Goal: Information Seeking & Learning: Learn about a topic

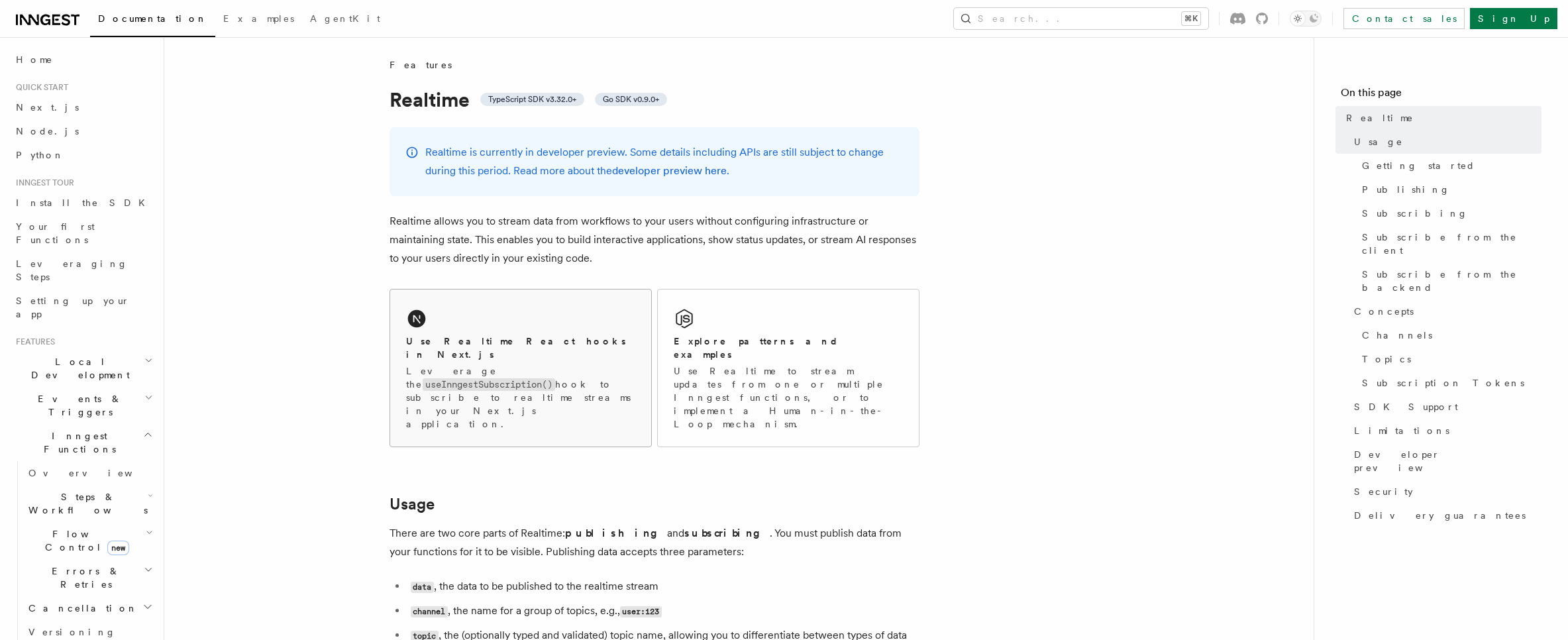
click at [476, 346] on h2 "Use Realtime React hooks in Next.js" at bounding box center [520, 348] width 229 height 26
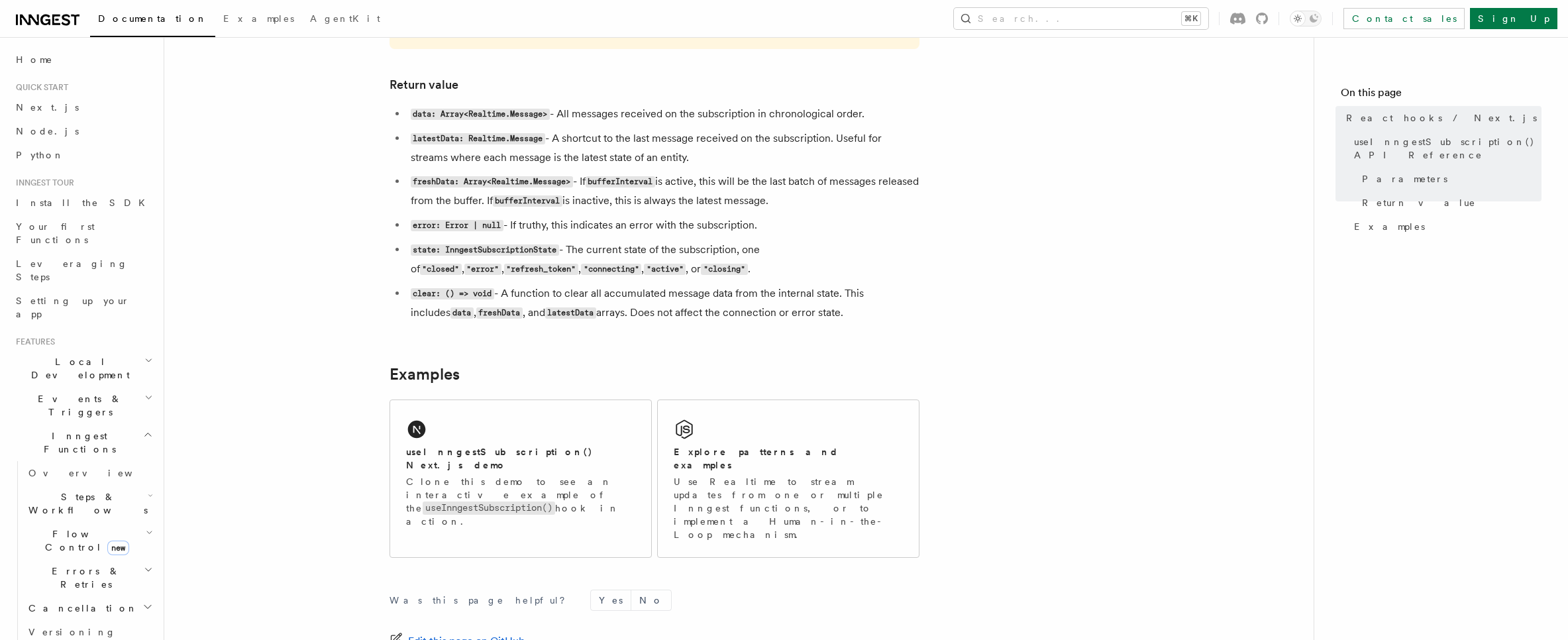
scroll to position [1114, 0]
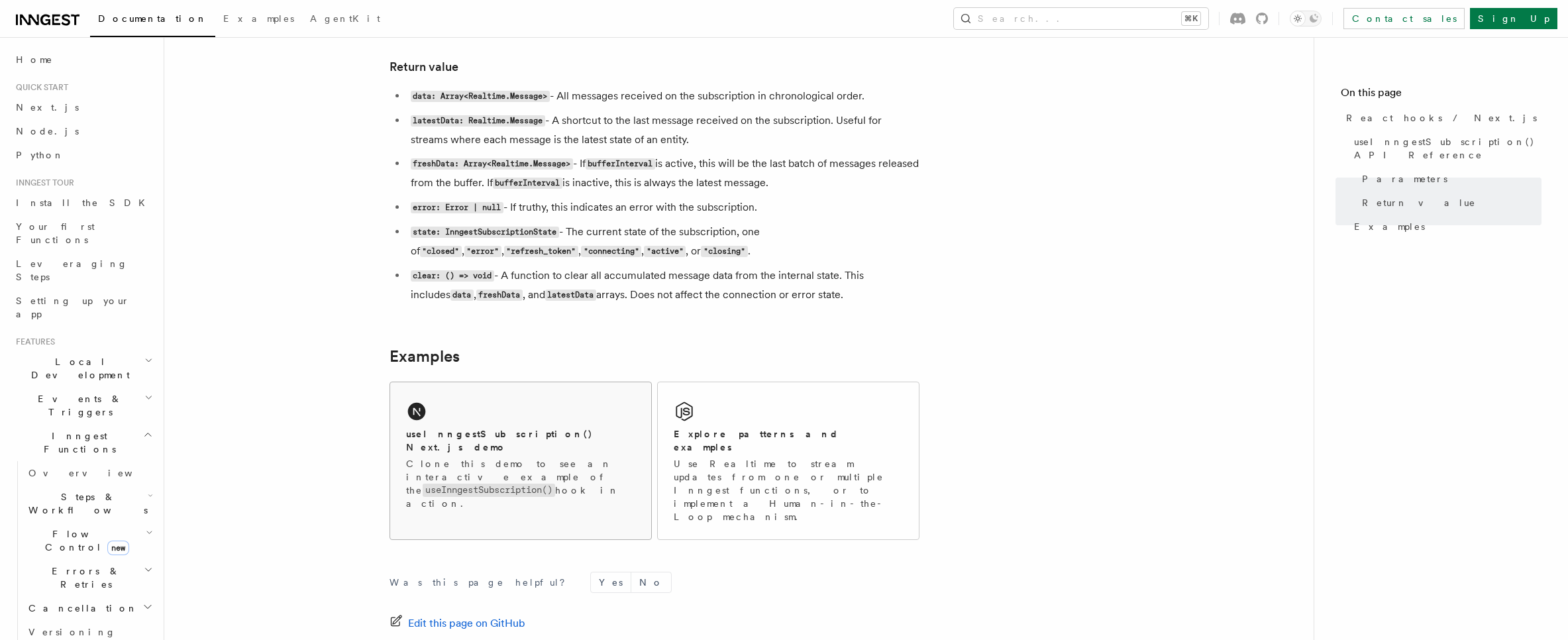
click at [548, 394] on div "useInngestSubscription() Next.js demo Clone this demo to see an interactive exa…" at bounding box center [520, 454] width 261 height 144
drag, startPoint x: 493, startPoint y: 426, endPoint x: 574, endPoint y: 455, distance: 86.0
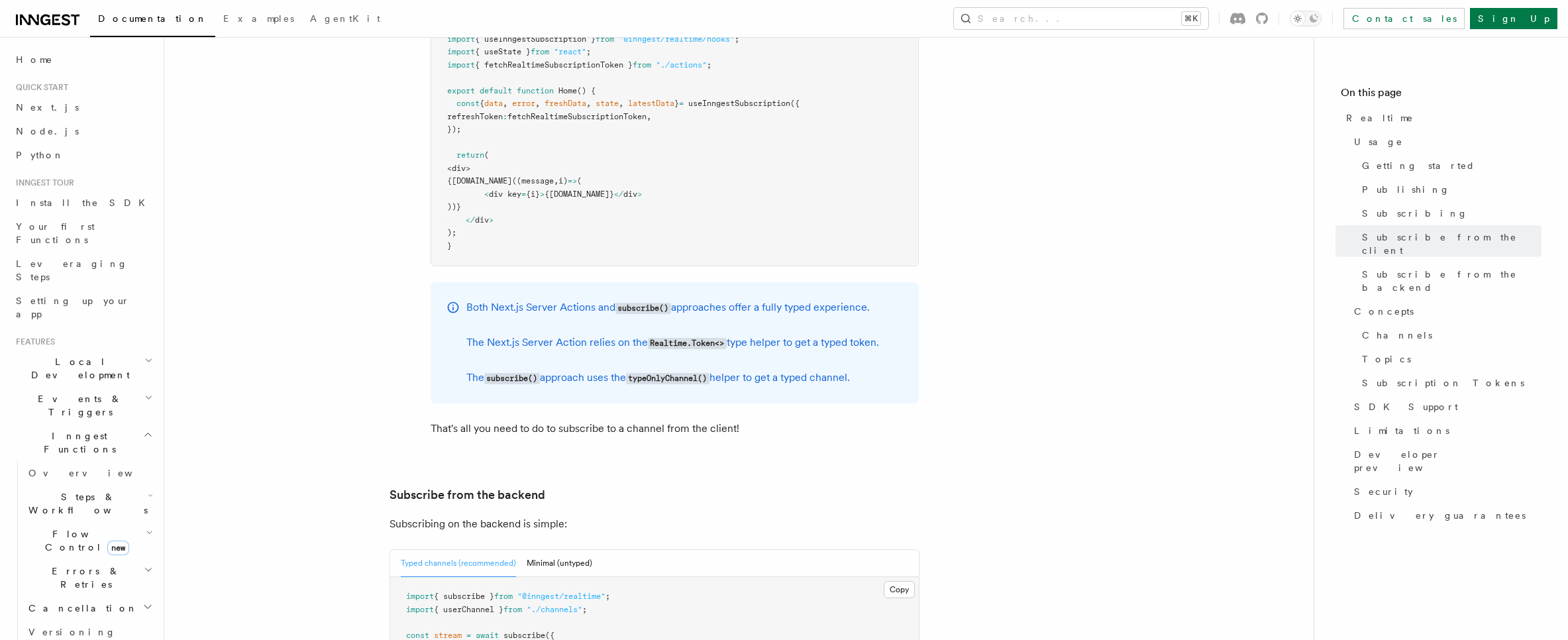
scroll to position [2285, 0]
click at [1056, 365] on article "Features Realtime TypeScript SDK v3.32.0+ Go SDK v0.9.0+ Realtime is currently …" at bounding box center [739, 286] width 1107 height 5025
click at [640, 302] on code "subscribe()" at bounding box center [643, 307] width 56 height 11
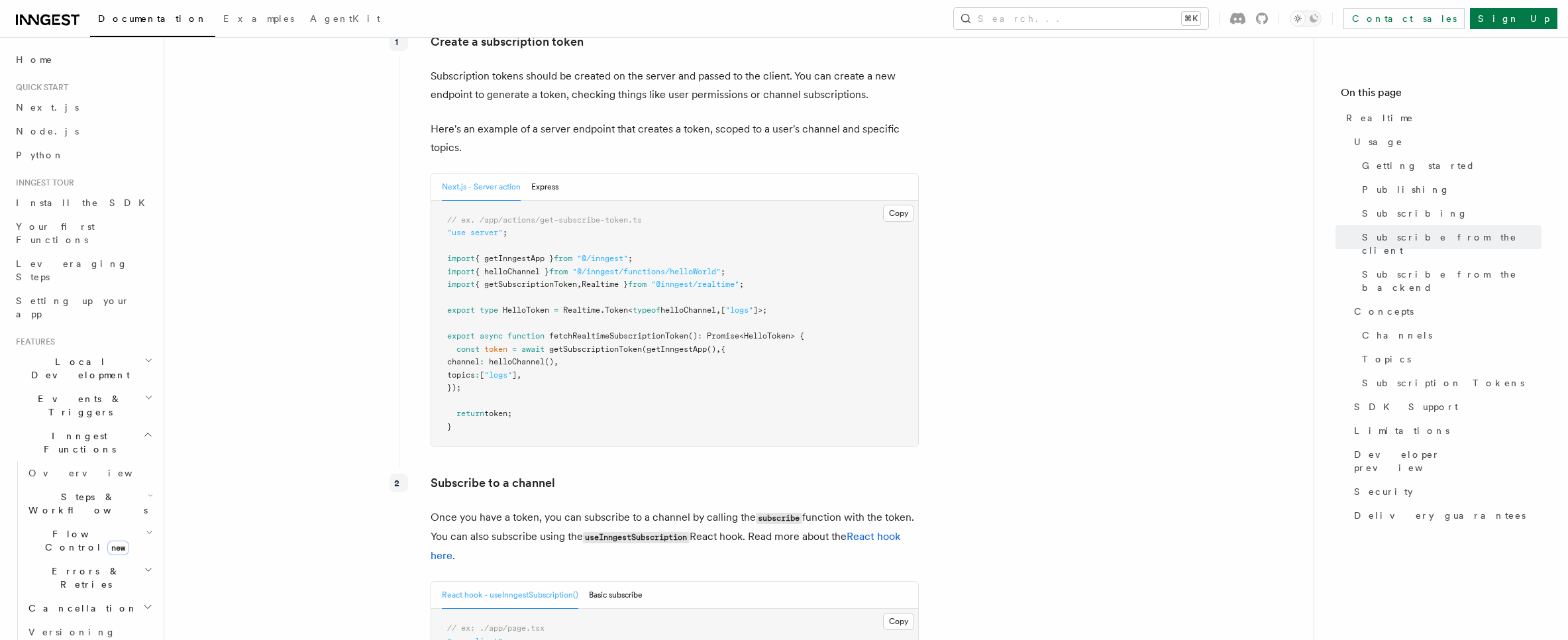
scroll to position [1638, 0]
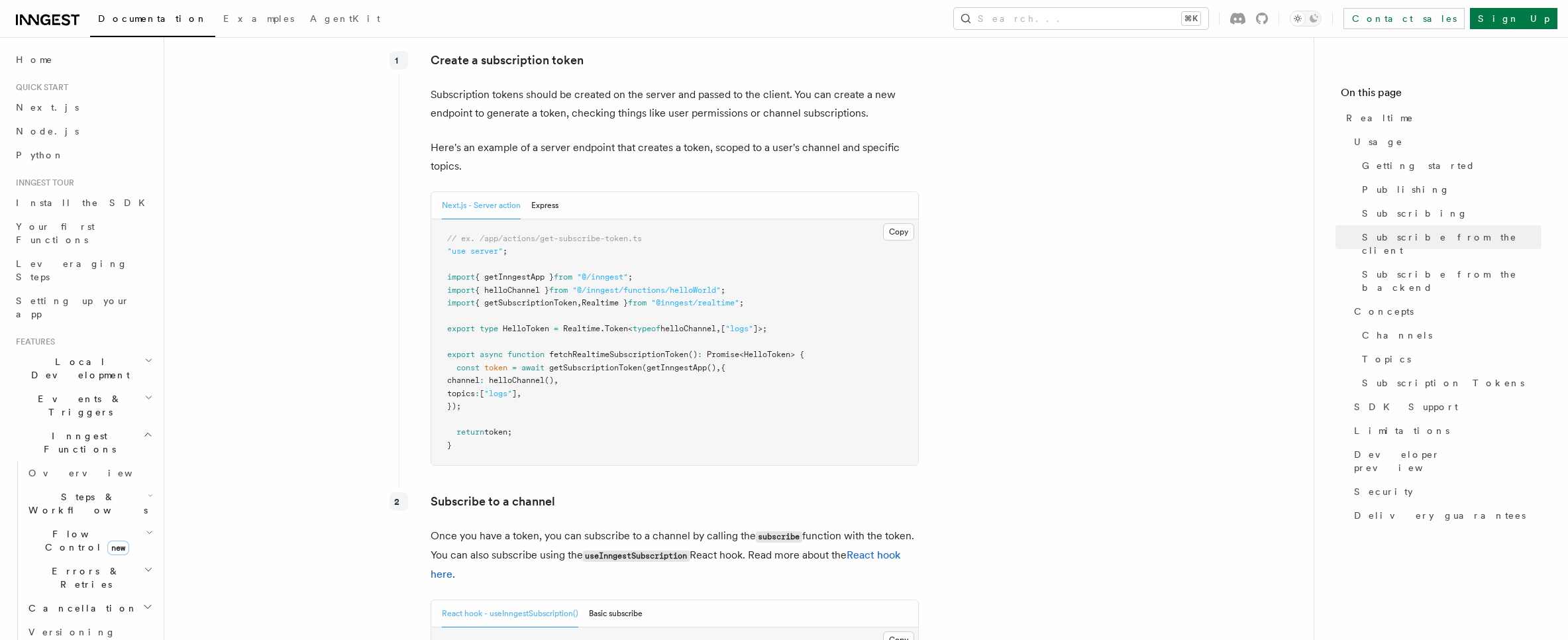
click at [592, 373] on pre "// ex. /app/actions/get-subscribe-token.ts "use server" ; import { getInngestAp…" at bounding box center [675, 342] width 487 height 246
click at [590, 366] on pre "// ex. /app/actions/get-subscribe-token.ts "use server" ; import { getInngestAp…" at bounding box center [675, 342] width 487 height 246
click at [602, 355] on pre "// ex. /app/actions/get-subscribe-token.ts "use server" ; import { getInngestAp…" at bounding box center [675, 342] width 487 height 246
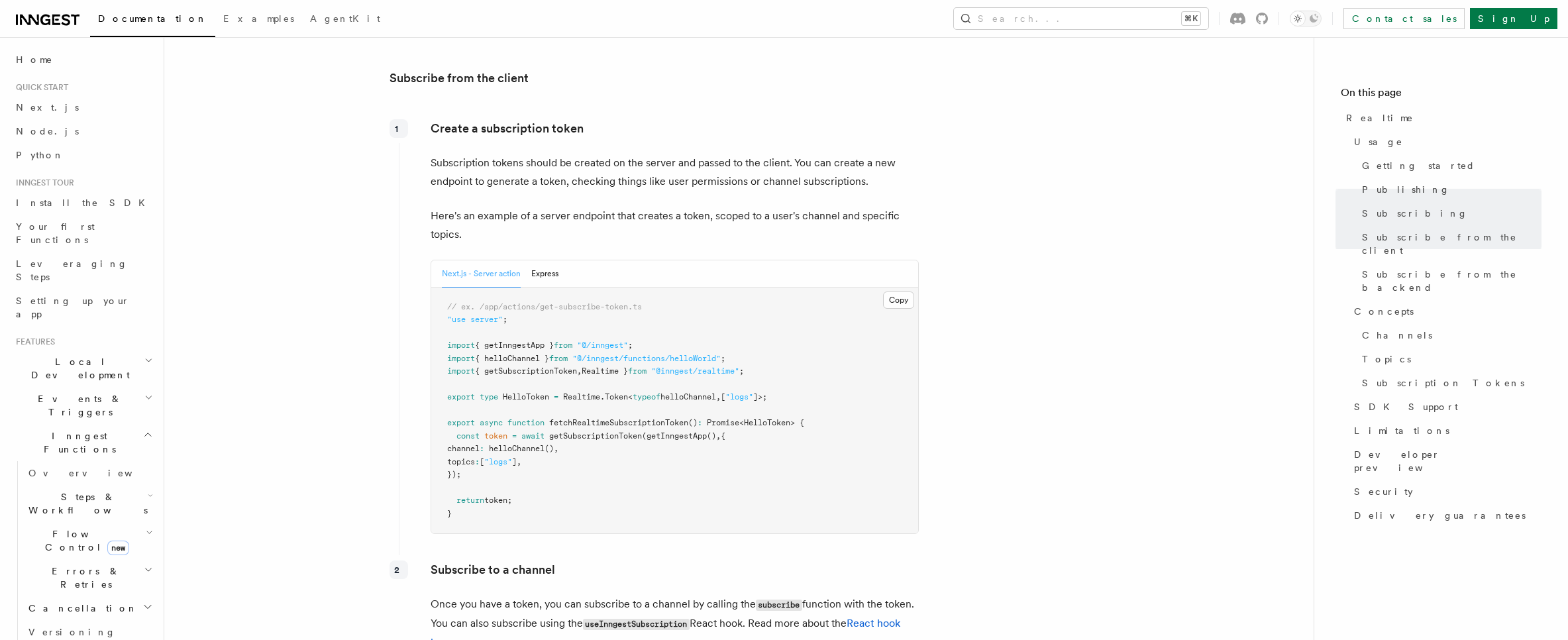
scroll to position [1594, 0]
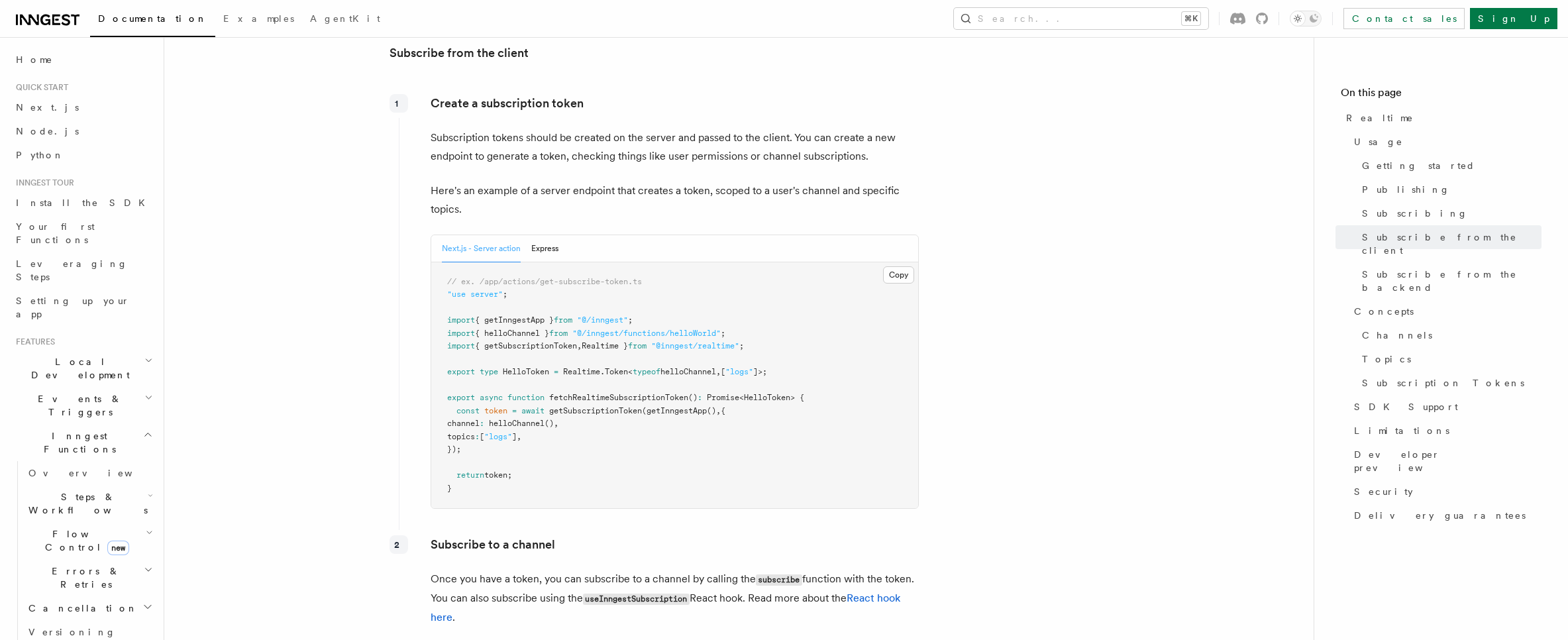
click at [784, 404] on pre "// ex. /app/actions/get-subscribe-token.ts "use server" ; import { getInngestAp…" at bounding box center [675, 385] width 487 height 246
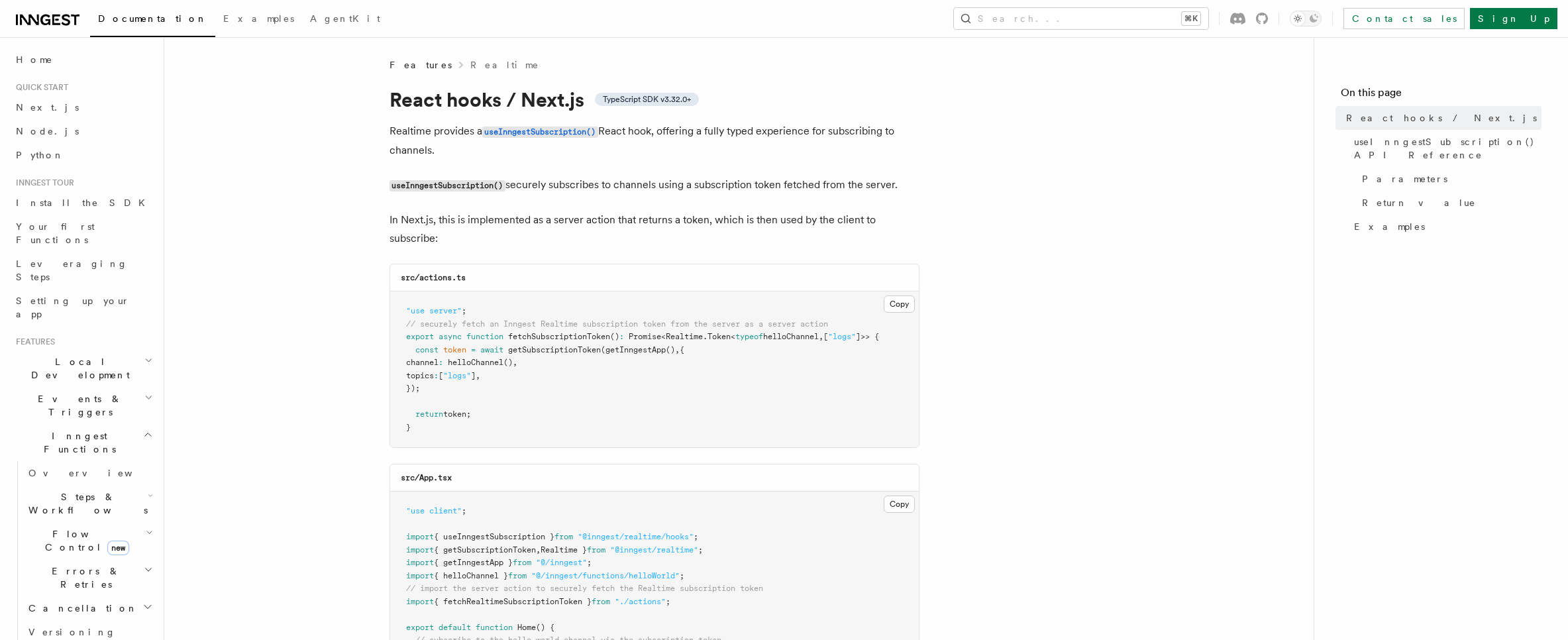
click at [659, 102] on span "TypeScript SDK v3.32.0+" at bounding box center [646, 99] width 88 height 10
click at [657, 101] on span "TypeScript SDK v3.32.0+" at bounding box center [646, 99] width 88 height 10
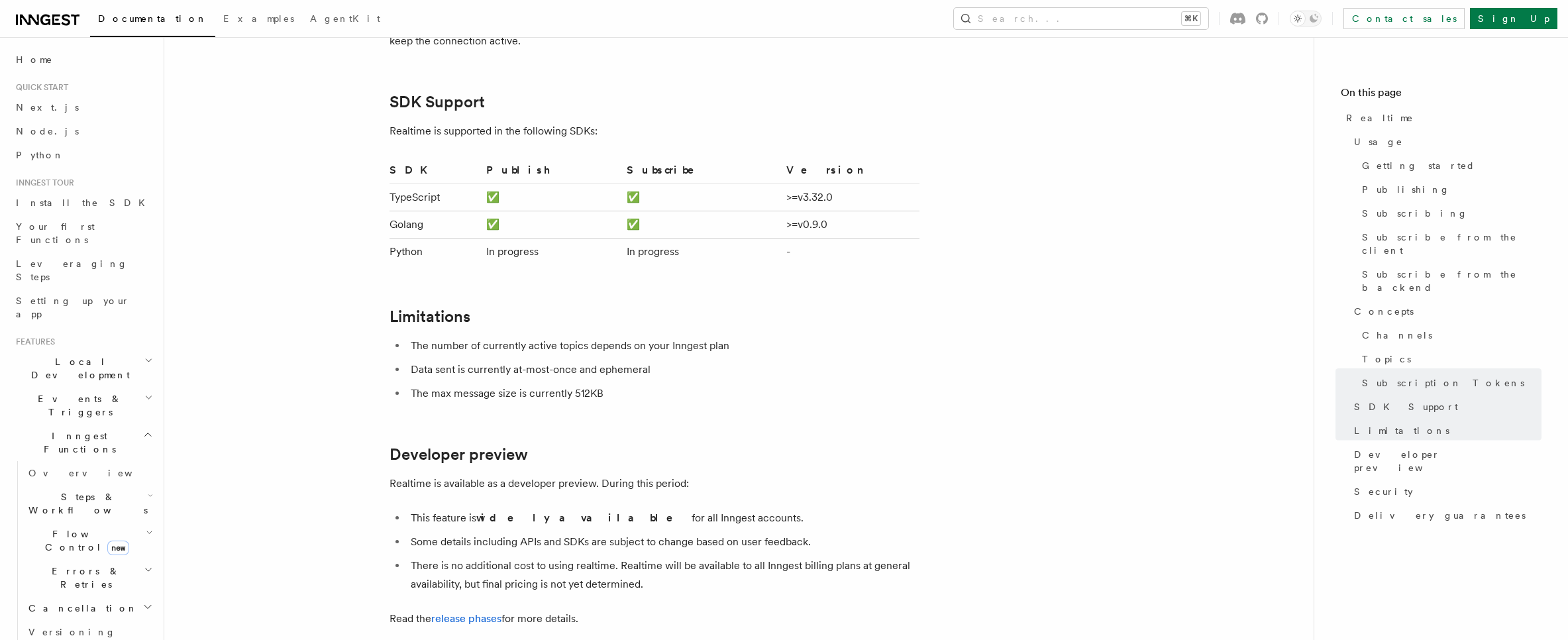
scroll to position [4186, 0]
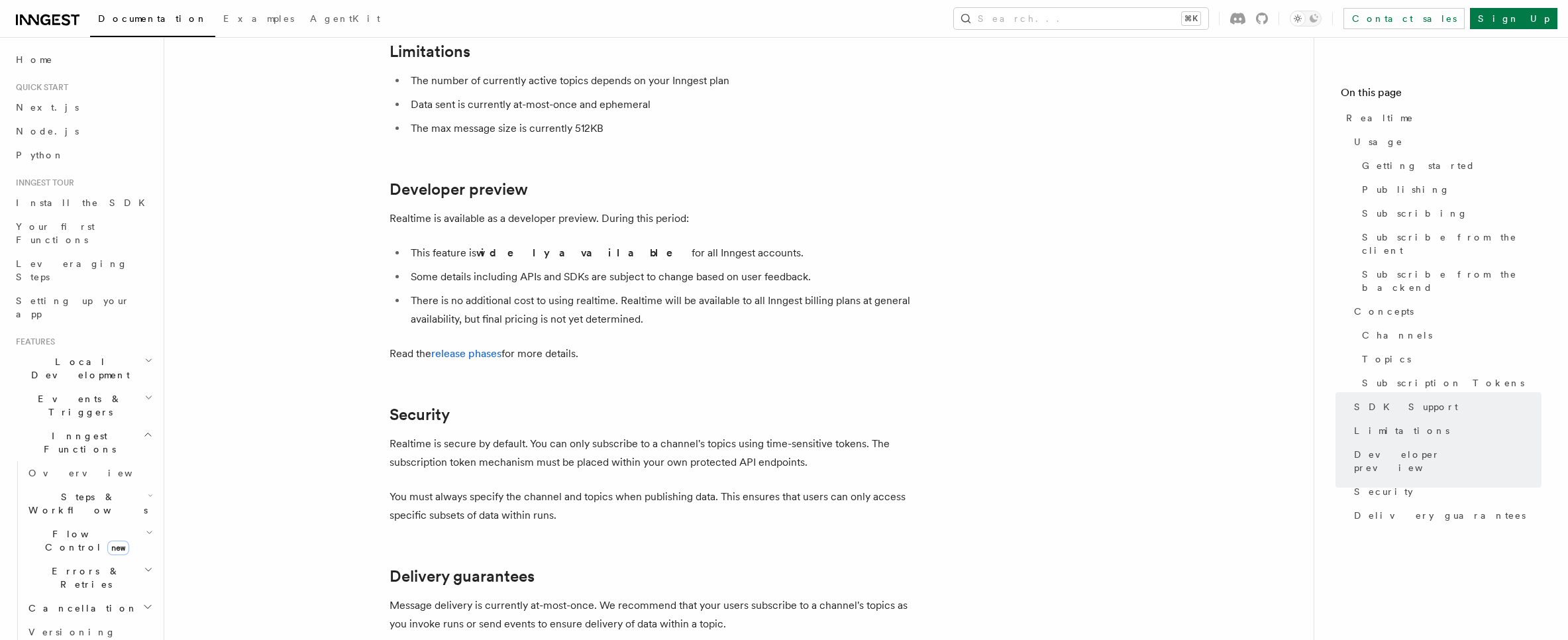
click at [561, 268] on li "Some details including APIs and SDKs are subject to change based on user feedba…" at bounding box center [663, 277] width 513 height 19
click at [557, 268] on li "Some details including APIs and SDKs are subject to change based on user feedba…" at bounding box center [663, 277] width 513 height 19
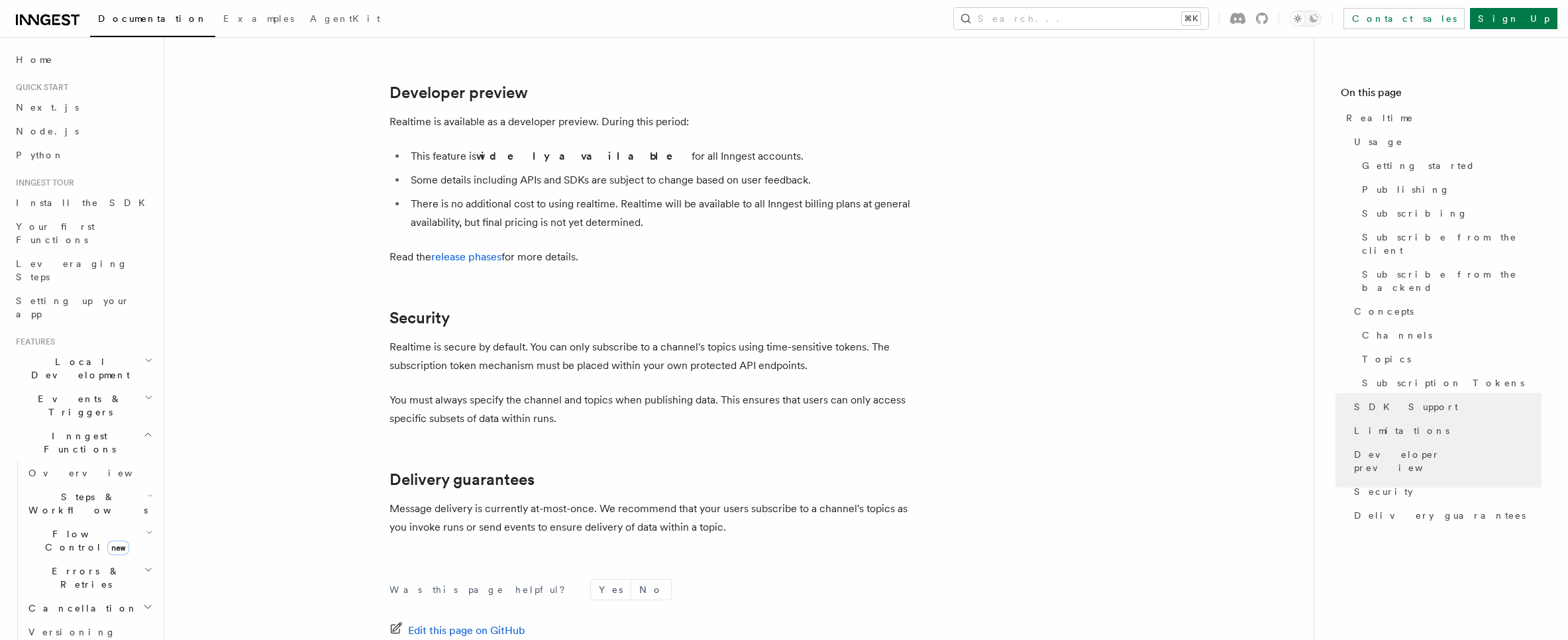
scroll to position [4289, 0]
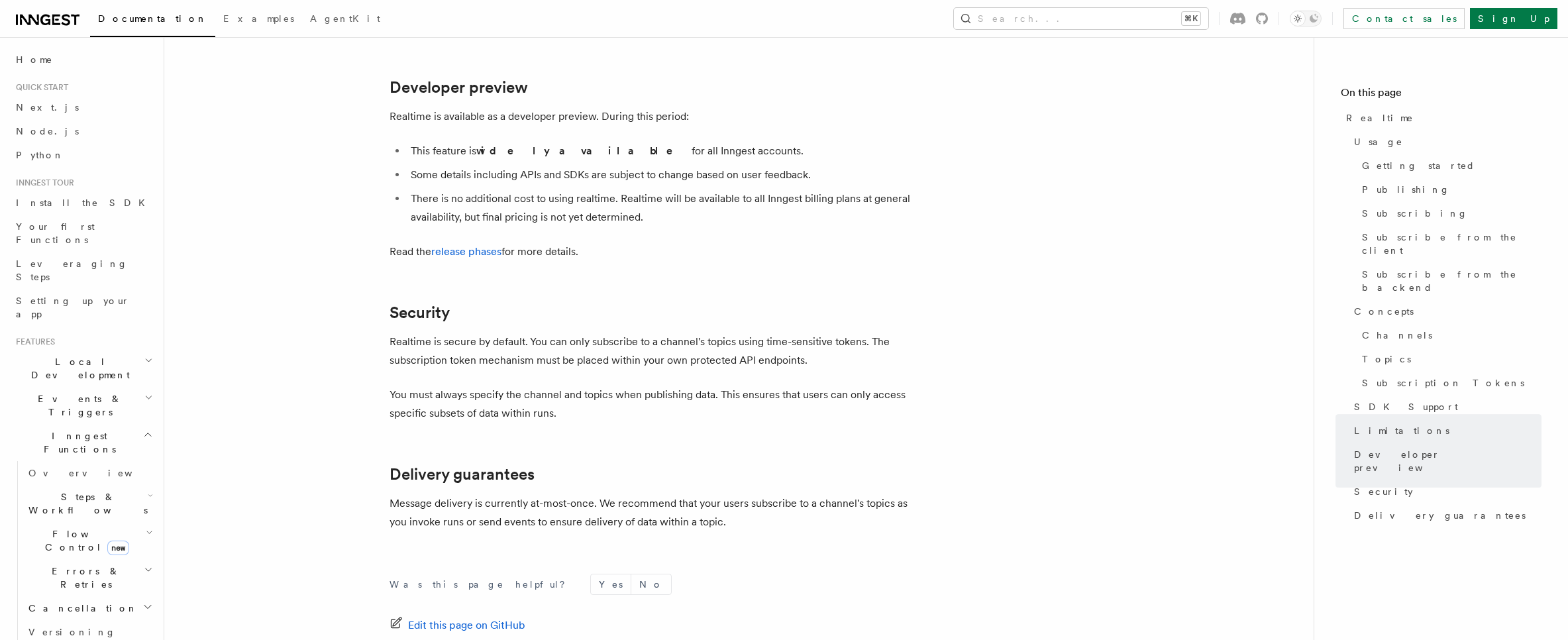
click at [565, 339] on p "Realtime is secure by default. You can only subscribe to a channel's topics usi…" at bounding box center [655, 351] width 530 height 37
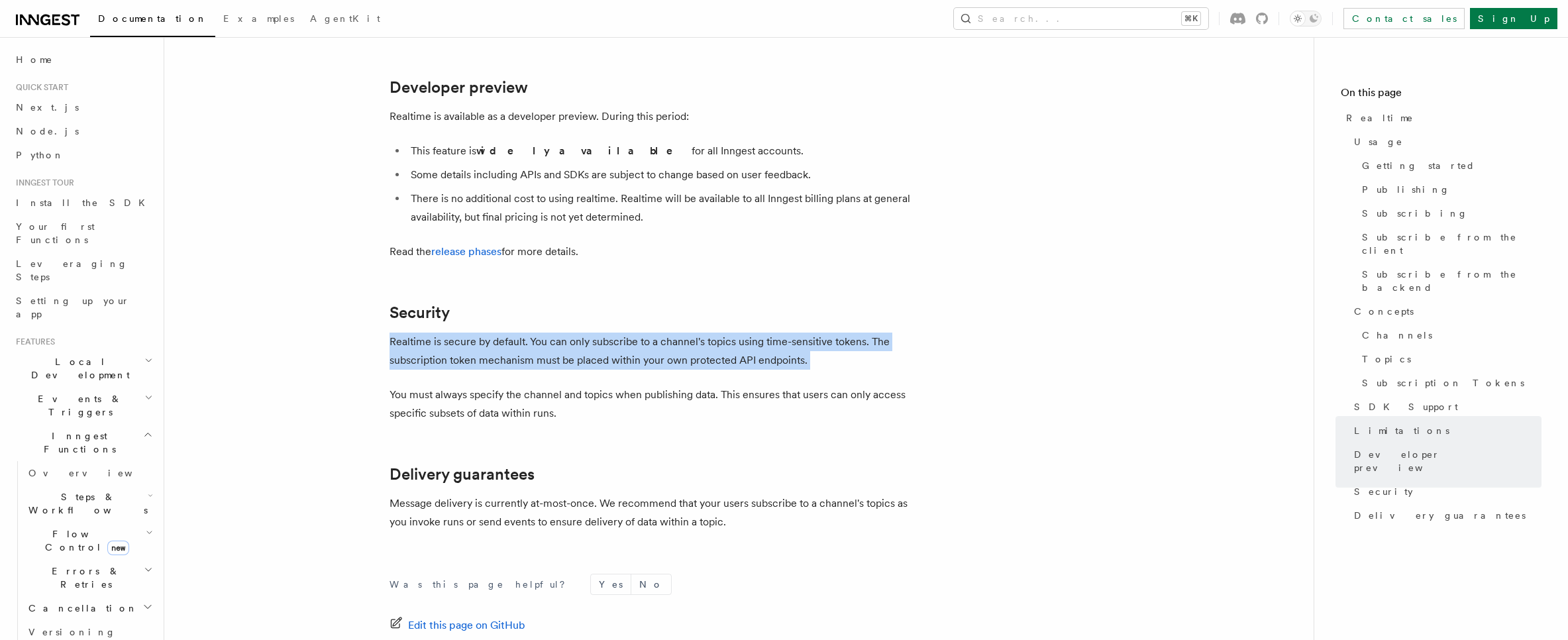
click at [565, 339] on p "Realtime is secure by default. You can only subscribe to a channel's topics usi…" at bounding box center [655, 351] width 530 height 37
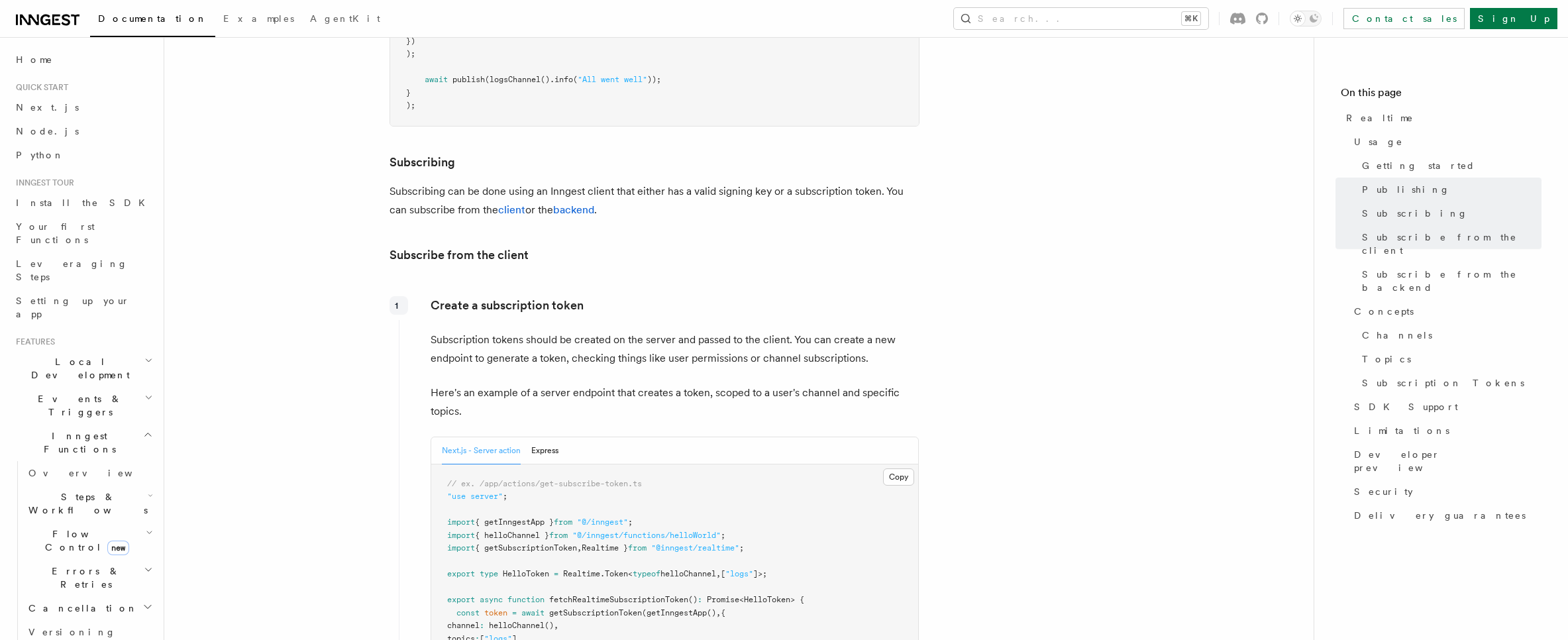
scroll to position [1391, 0]
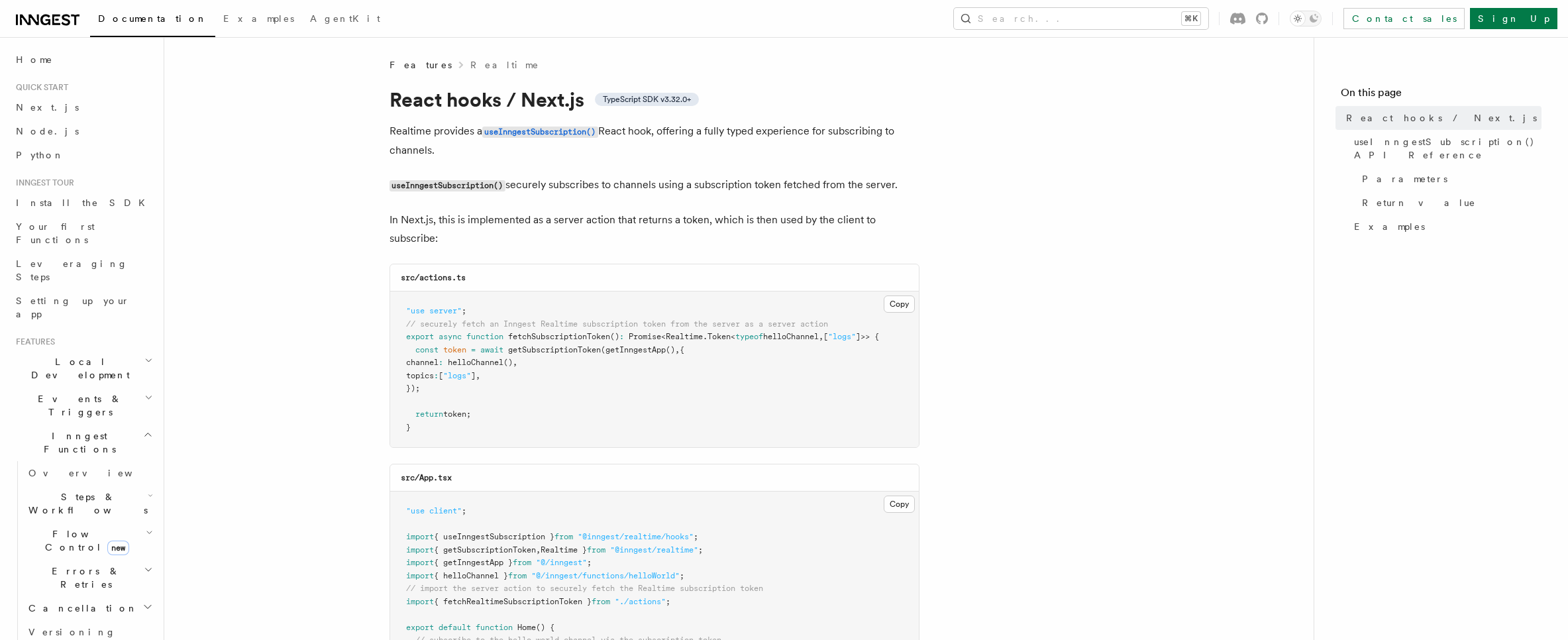
click at [747, 136] on p "Realtime provides a useInngestSubscription() React hook, offering a fully typed…" at bounding box center [655, 141] width 530 height 38
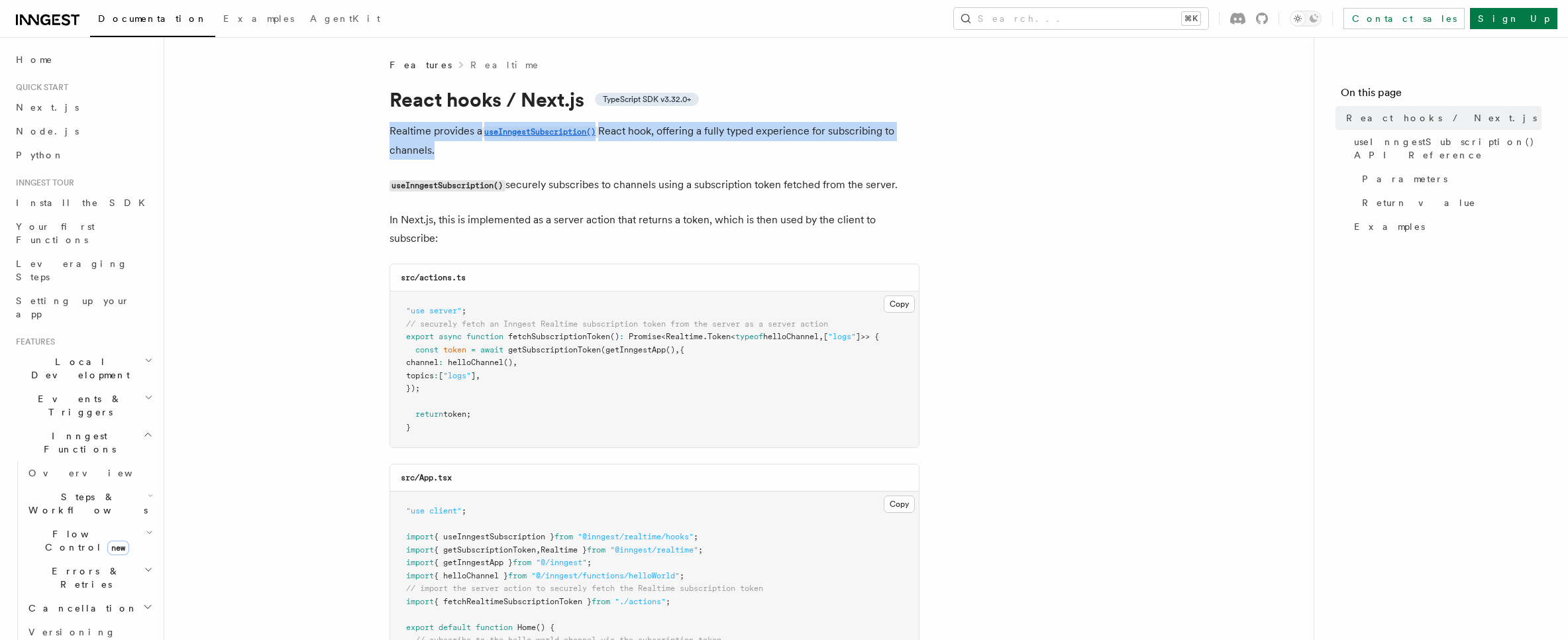
click at [747, 136] on p "Realtime provides a useInngestSubscription() React hook, offering a fully typed…" at bounding box center [655, 141] width 530 height 38
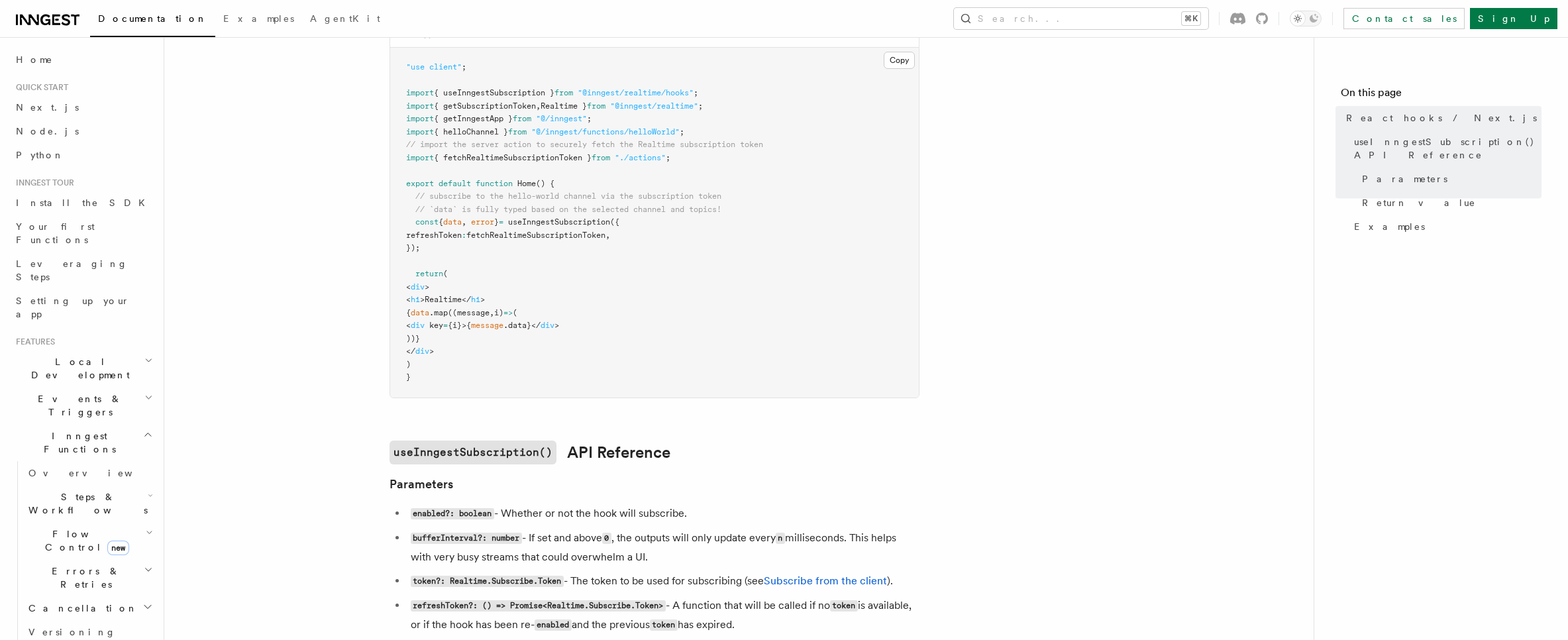
scroll to position [441, 0]
click at [649, 179] on pre ""use client" ; import { useInngestSubscription } from "@inngest/realtime/hooks"…" at bounding box center [655, 225] width 529 height 350
click at [648, 204] on pre ""use client" ; import { useInngestSubscription } from "@inngest/realtime/hooks"…" at bounding box center [655, 225] width 529 height 350
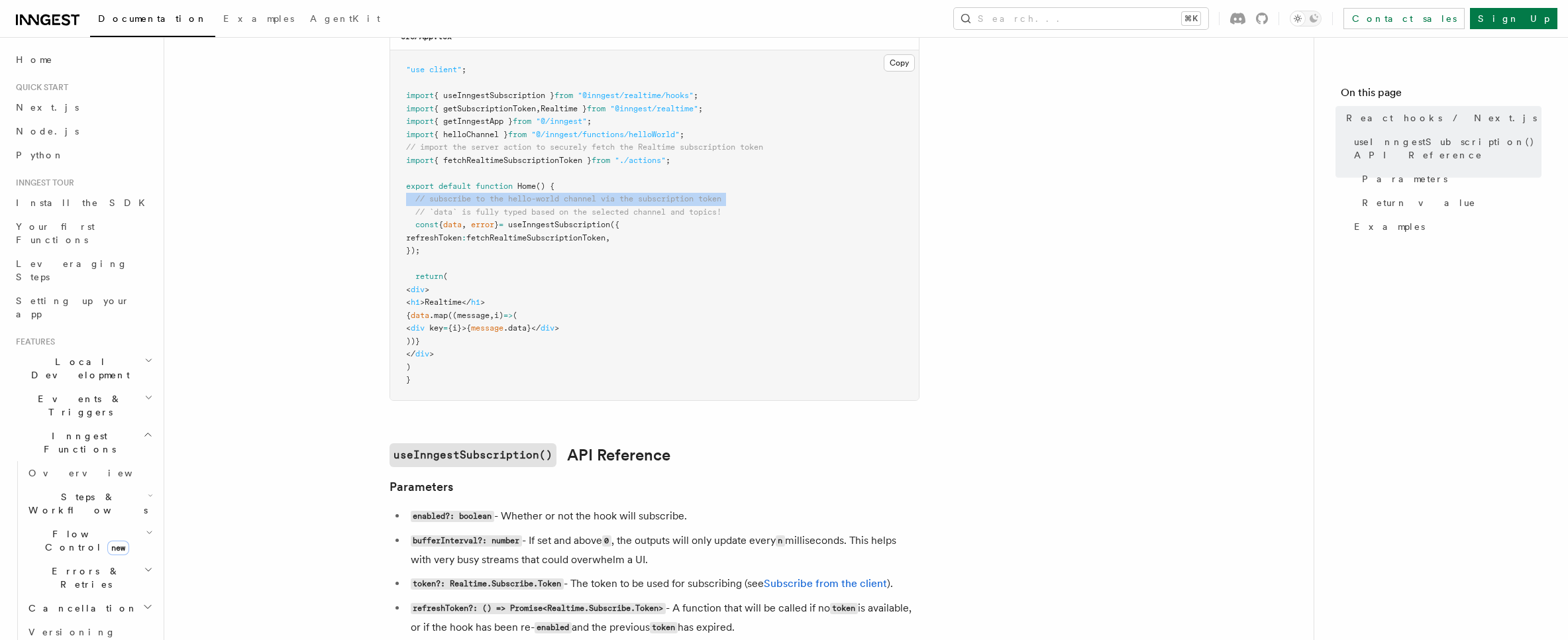
click at [652, 205] on pre ""use client" ; import { useInngestSubscription } from "@inngest/realtime/hooks"…" at bounding box center [655, 225] width 529 height 350
click at [652, 207] on span "// `data` is fully typed based on the selected channel and topics!" at bounding box center [568, 211] width 306 height 9
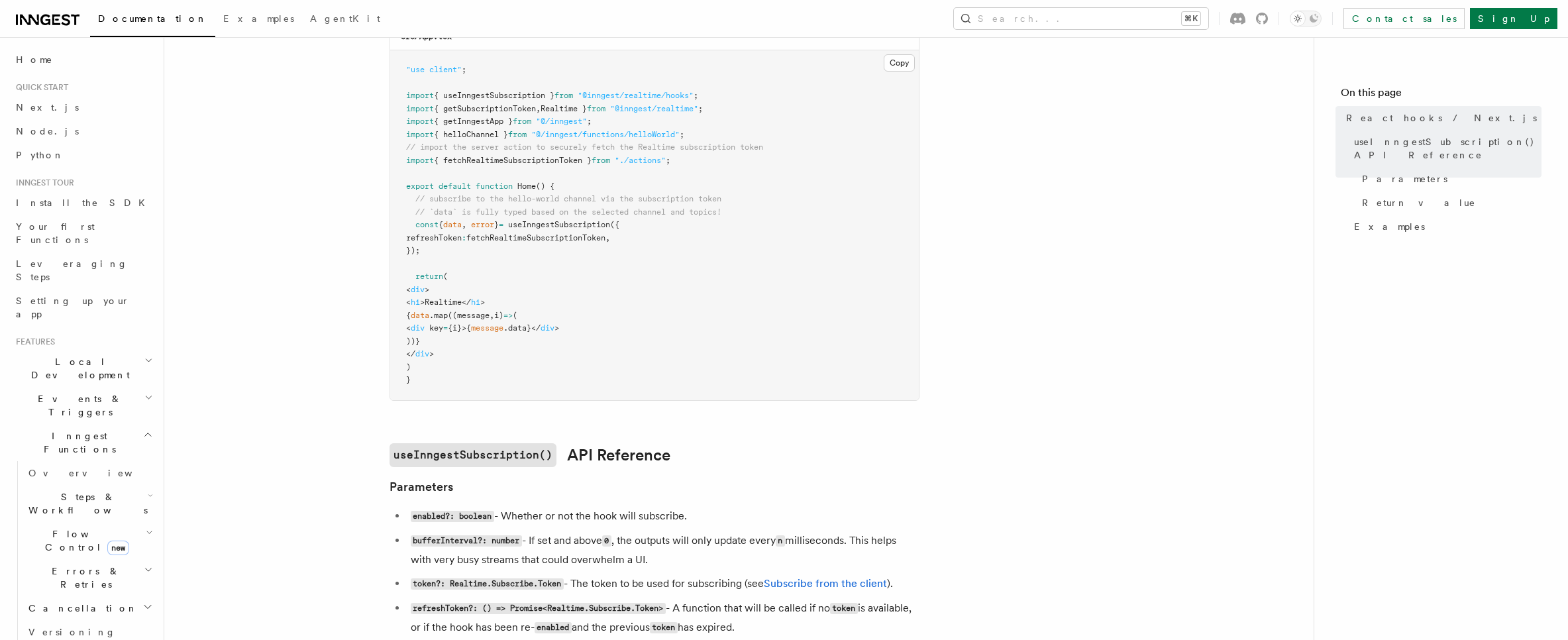
click at [646, 166] on pre ""use client" ; import { useInngestSubscription } from "@inngest/realtime/hooks"…" at bounding box center [655, 225] width 529 height 350
click at [656, 144] on span "// import the server action to securely fetch the Realtime subscription token" at bounding box center [584, 147] width 357 height 9
click at [656, 145] on span "// import the server action to securely fetch the Realtime subscription token" at bounding box center [584, 147] width 357 height 9
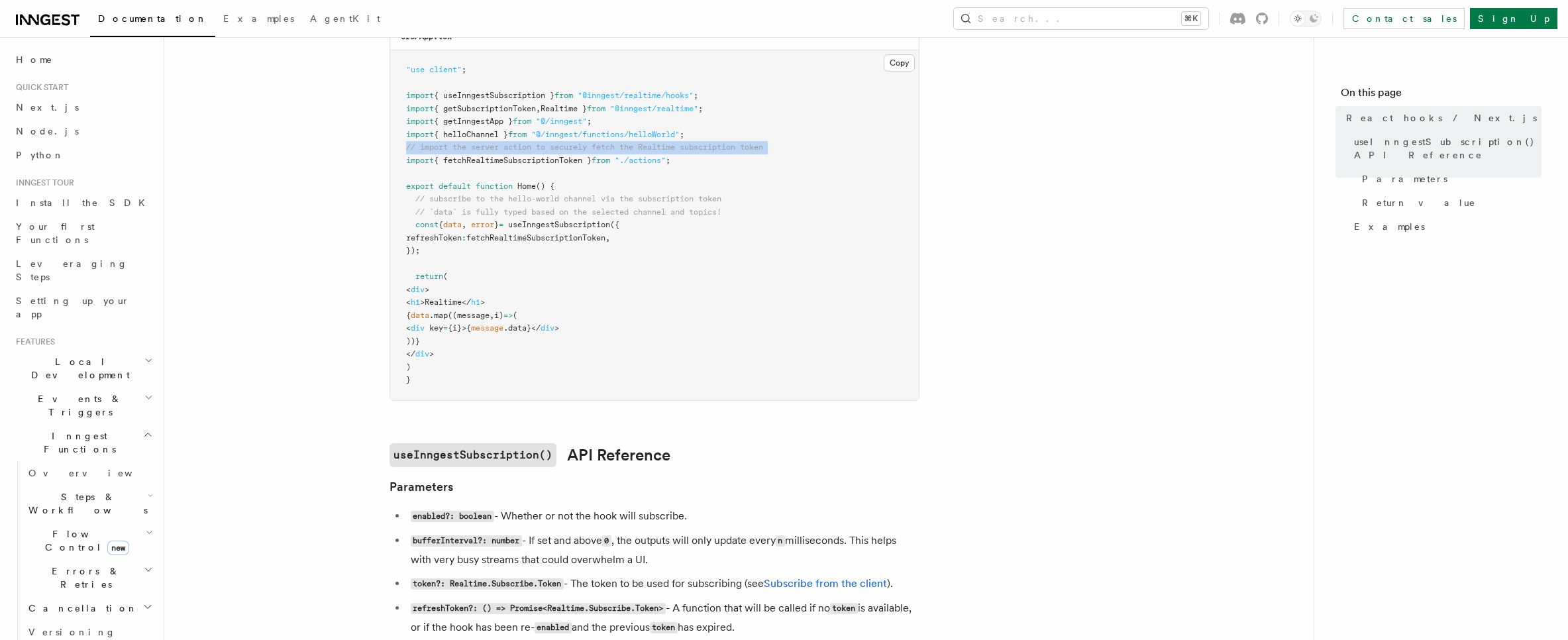
click at [737, 147] on span "// import the server action to securely fetch the Realtime subscription token" at bounding box center [584, 147] width 357 height 9
click at [738, 147] on span "// import the server action to securely fetch the Realtime subscription token" at bounding box center [584, 147] width 357 height 9
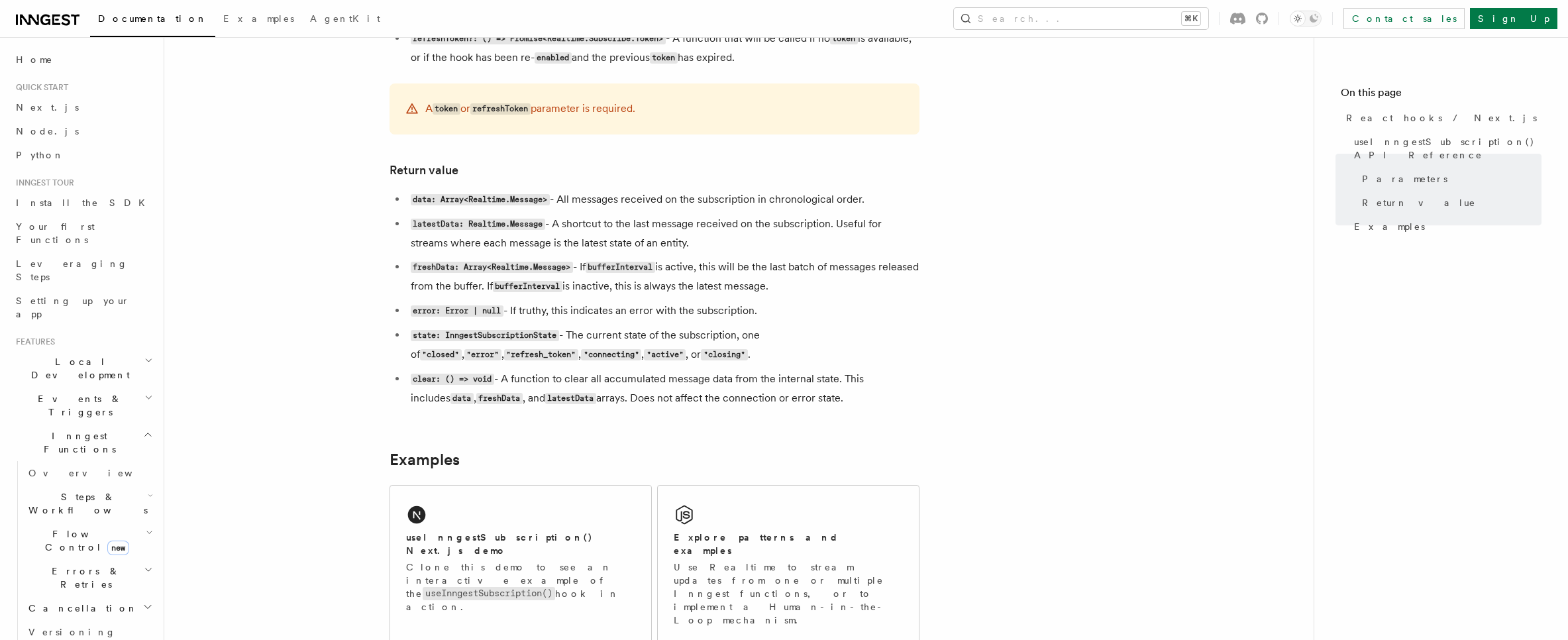
scroll to position [1010, 0]
click at [735, 328] on li "state: InngestSubscriptionState - The current state of the subscription, one of…" at bounding box center [663, 345] width 513 height 38
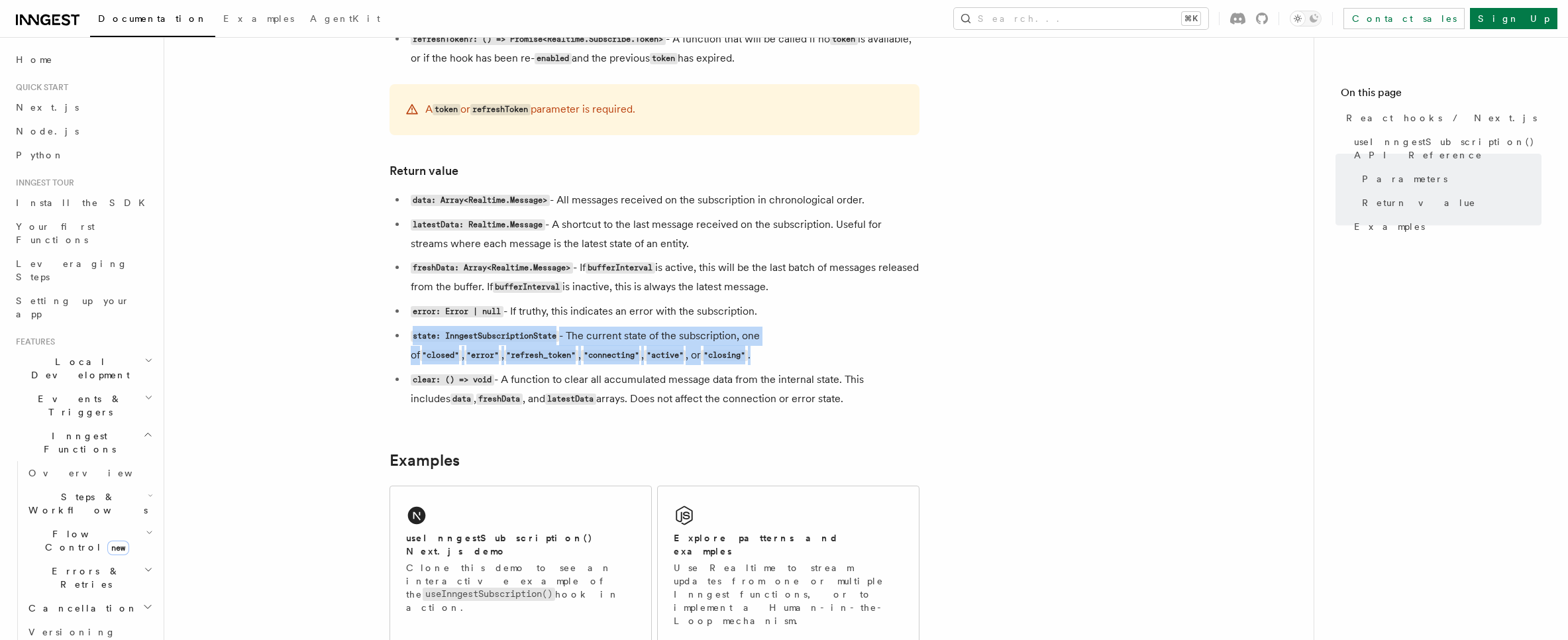
click at [735, 328] on li "state: InngestSubscriptionState - The current state of the subscription, one of…" at bounding box center [663, 345] width 513 height 38
click at [721, 351] on li "state: InngestSubscriptionState - The current state of the subscription, one of…" at bounding box center [663, 345] width 513 height 38
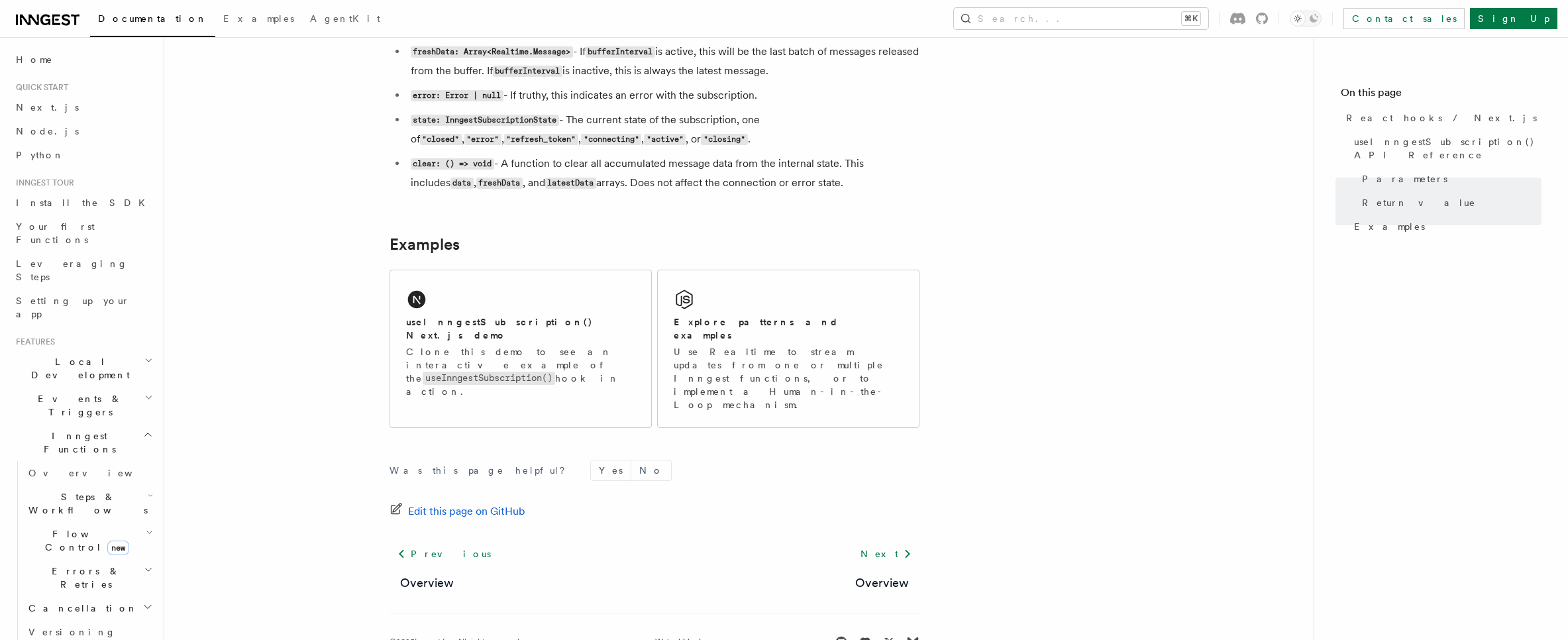
scroll to position [1226, 0]
drag, startPoint x: 823, startPoint y: 308, endPoint x: 987, endPoint y: 323, distance: 164.7
click at [532, 317] on h2 "useInngestSubscription() Next.js demo" at bounding box center [520, 328] width 229 height 26
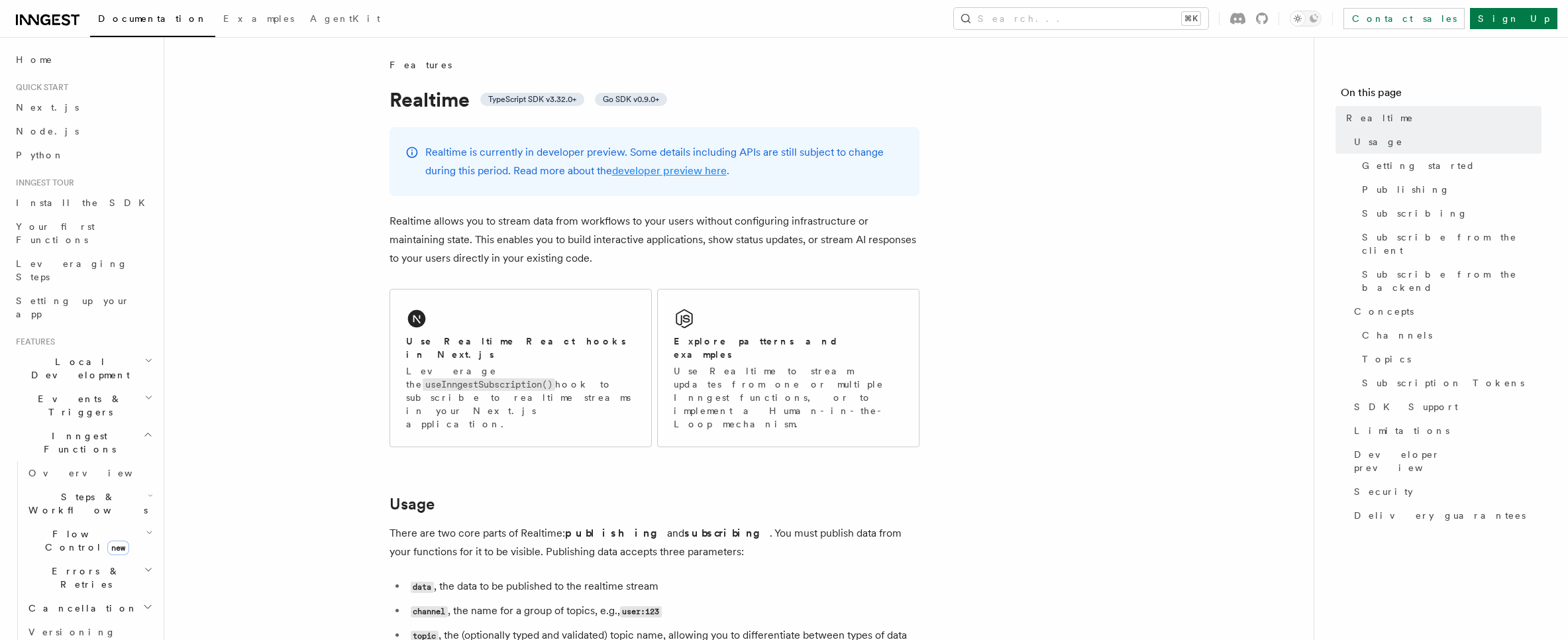
click at [667, 174] on link "developer preview here" at bounding box center [669, 170] width 115 height 13
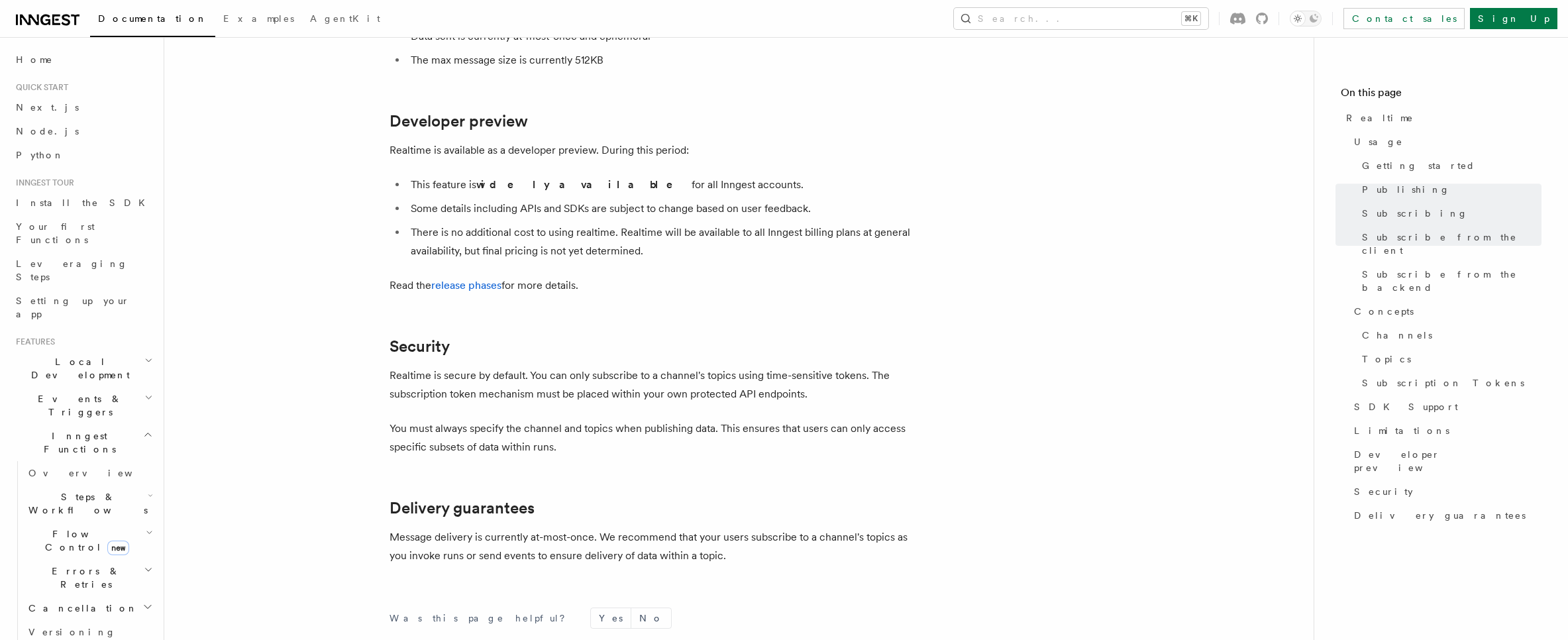
scroll to position [4273, 0]
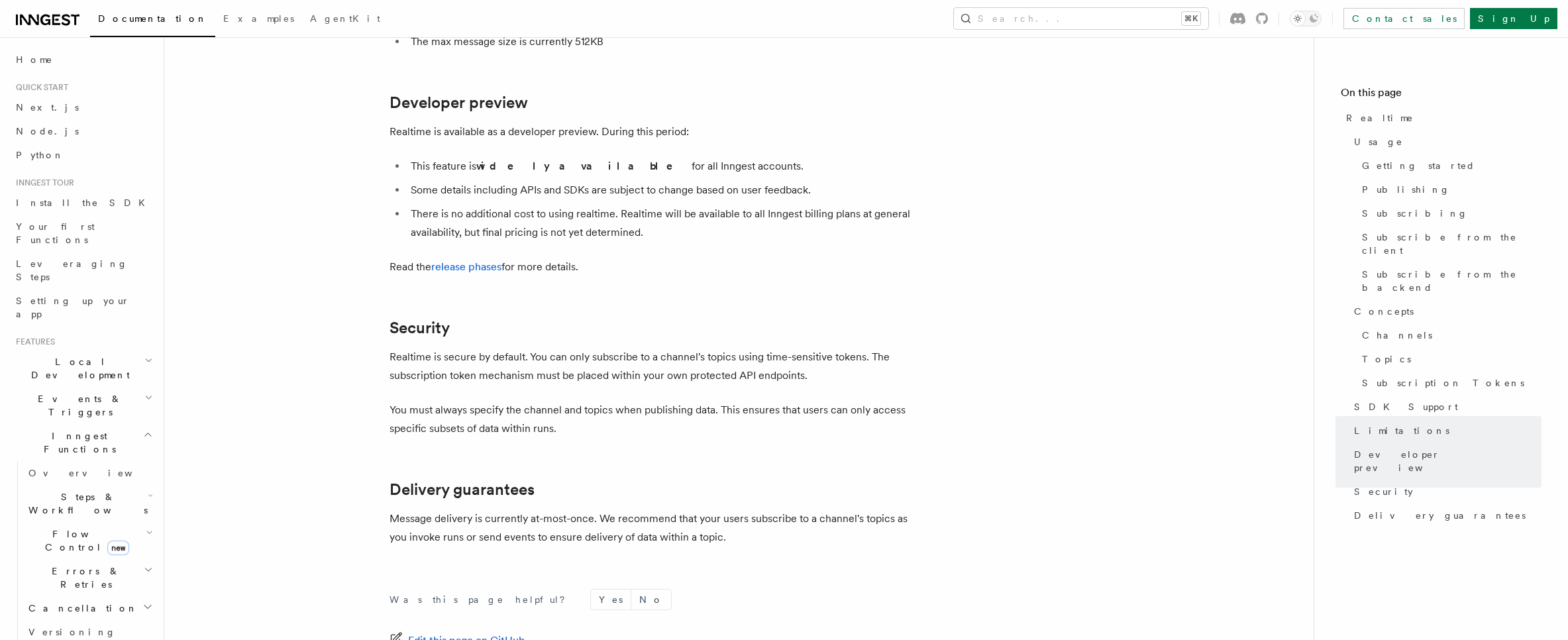
click at [616, 157] on li "This feature is widely available for all Inngest accounts." at bounding box center [663, 166] width 513 height 19
click at [634, 157] on li "This feature is widely available for all Inngest accounts." at bounding box center [663, 166] width 513 height 19
click at [621, 181] on li "Some details including APIs and SDKs are subject to change based on user feedba…" at bounding box center [663, 190] width 513 height 19
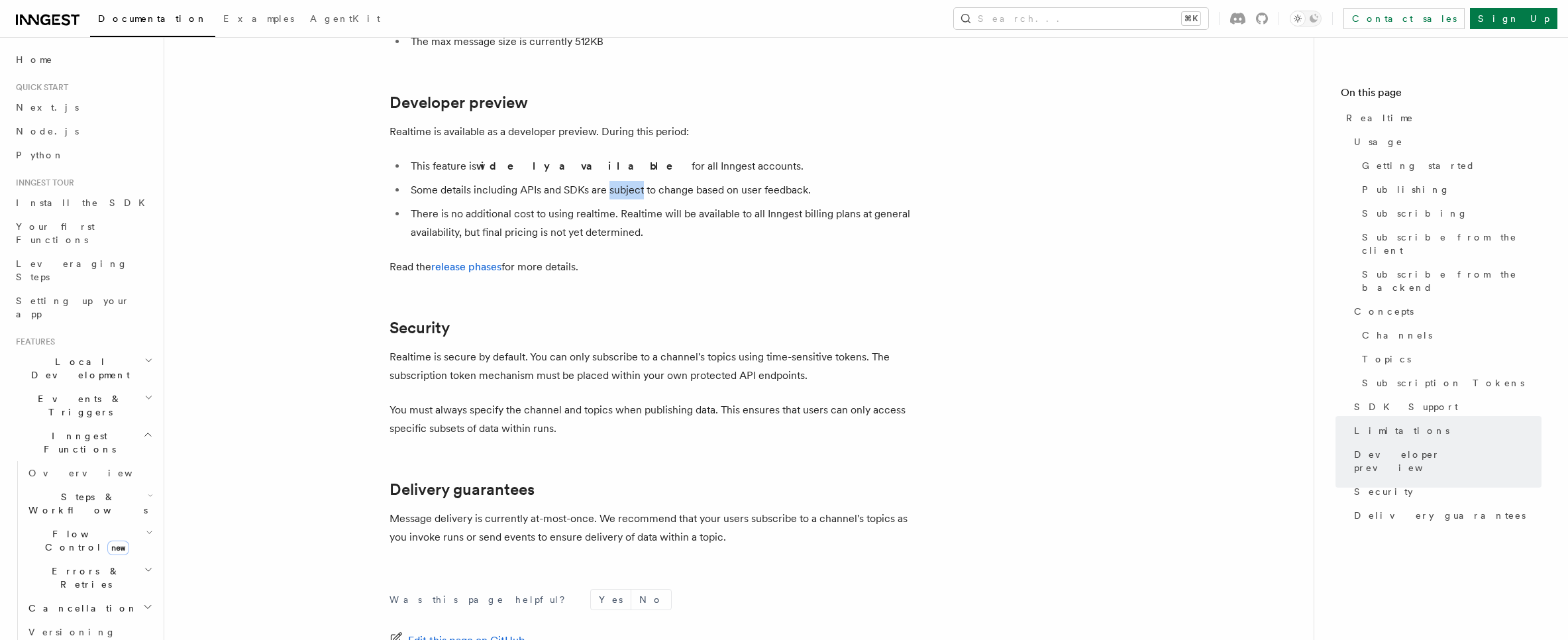
click at [621, 181] on li "Some details including APIs and SDKs are subject to change based on user feedba…" at bounding box center [663, 190] width 513 height 19
click at [614, 205] on li "There is no additional cost to using realtime. Realtime will be available to al…" at bounding box center [663, 223] width 513 height 37
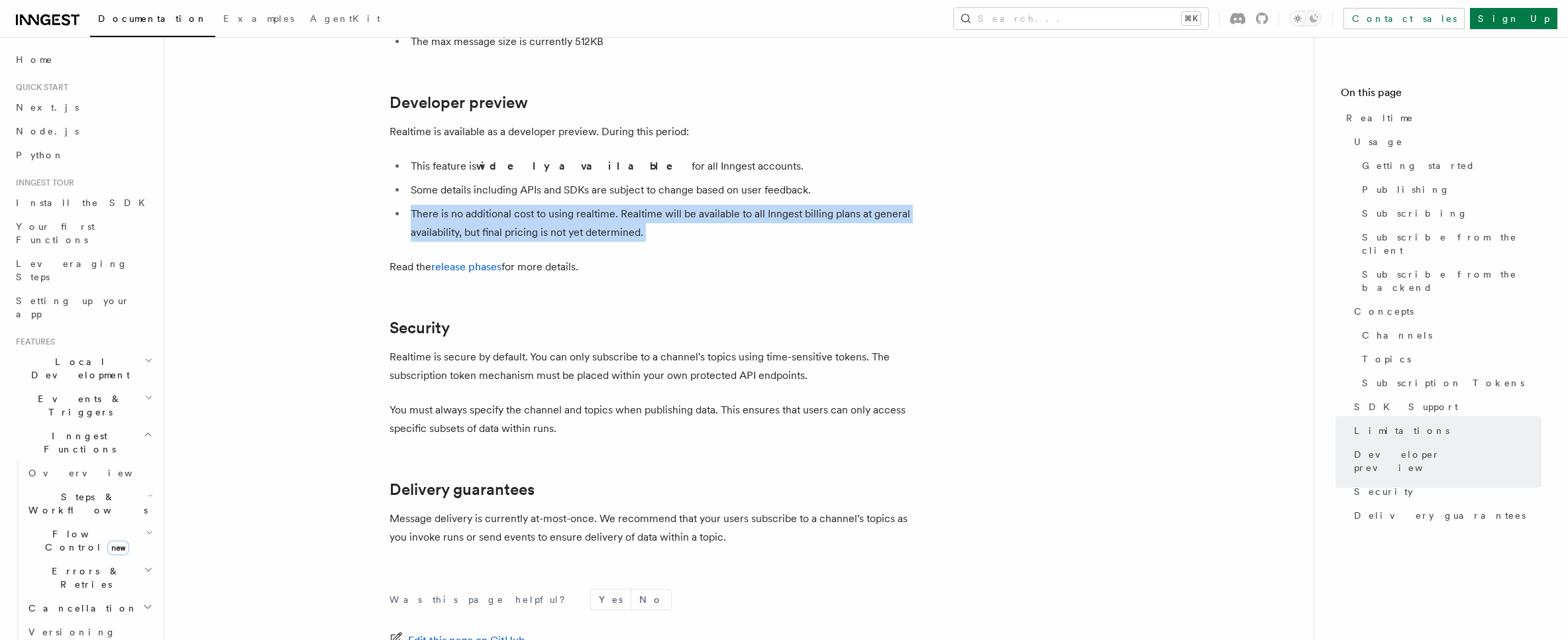
click at [614, 205] on li "There is no additional cost to using realtime. Realtime will be available to al…" at bounding box center [663, 223] width 513 height 37
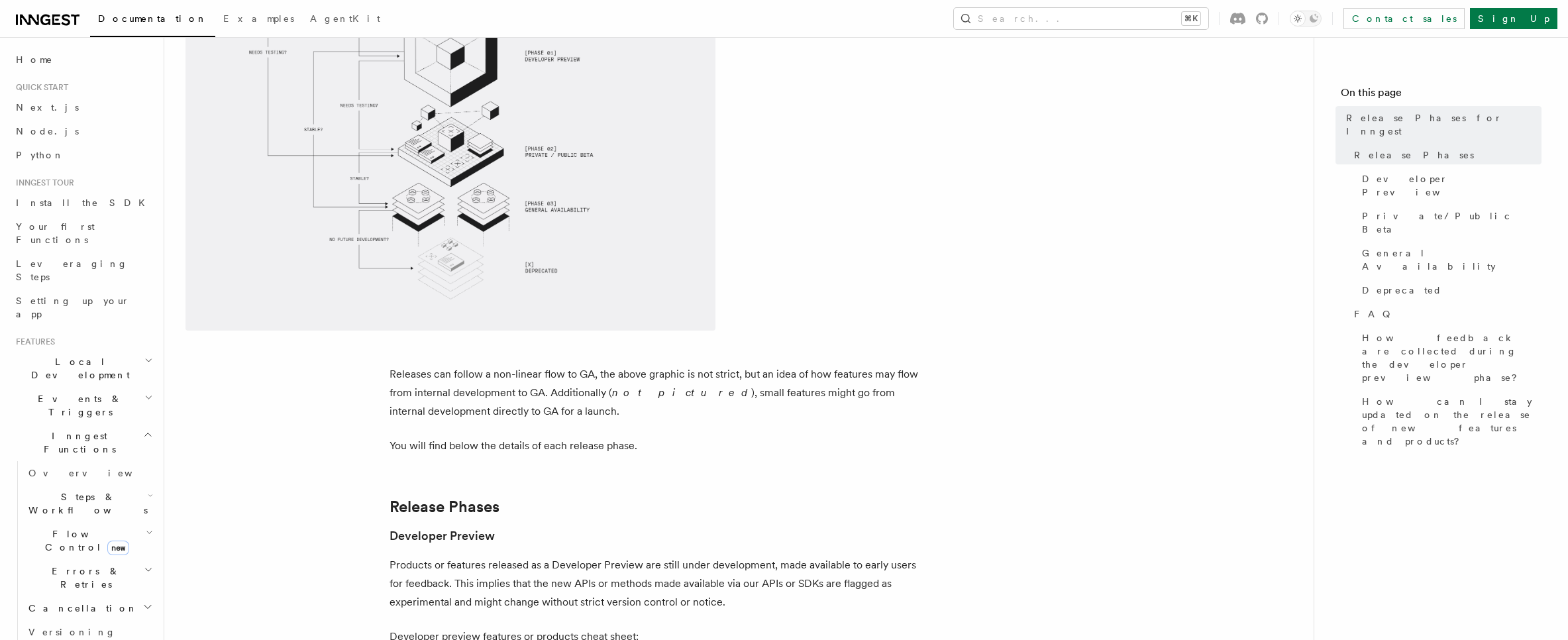
scroll to position [623, 0]
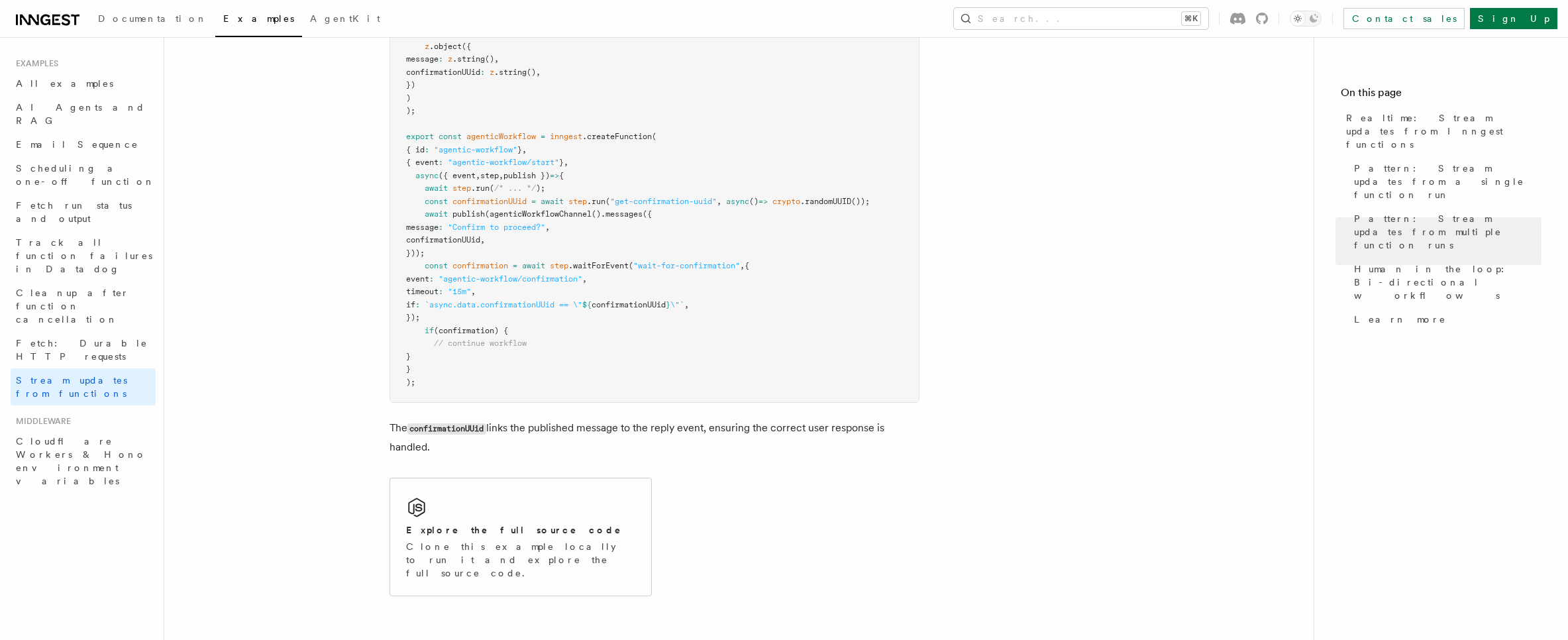
scroll to position [3174, 0]
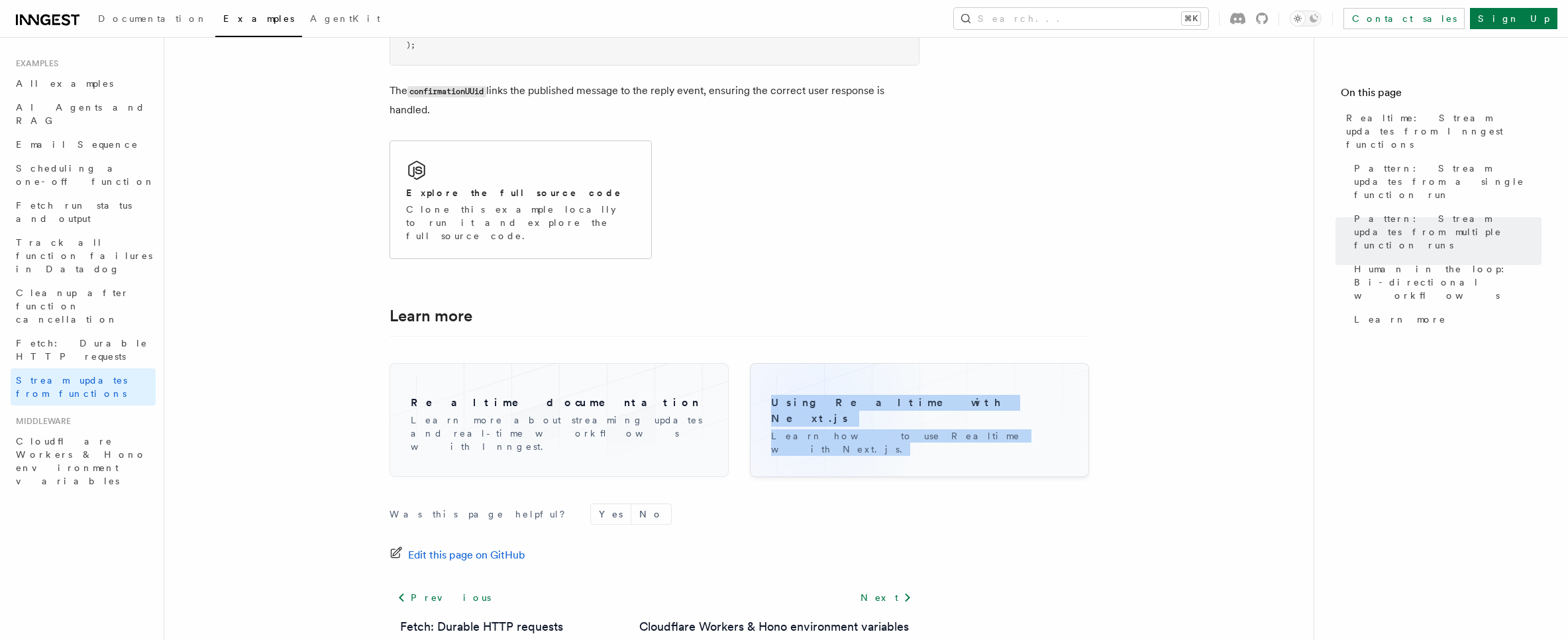
click at [808, 394] on h3 "Using Realtime with Next.js" at bounding box center [919, 410] width 297 height 32
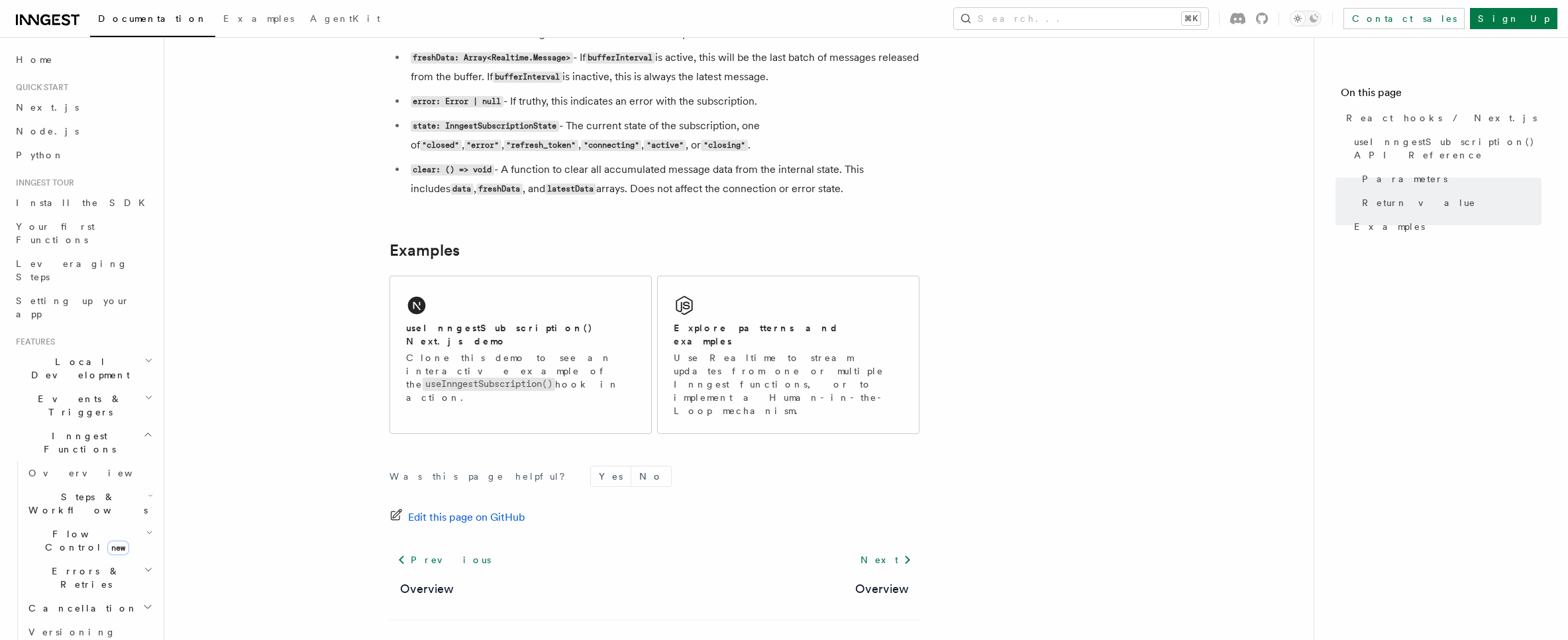
scroll to position [1226, 0]
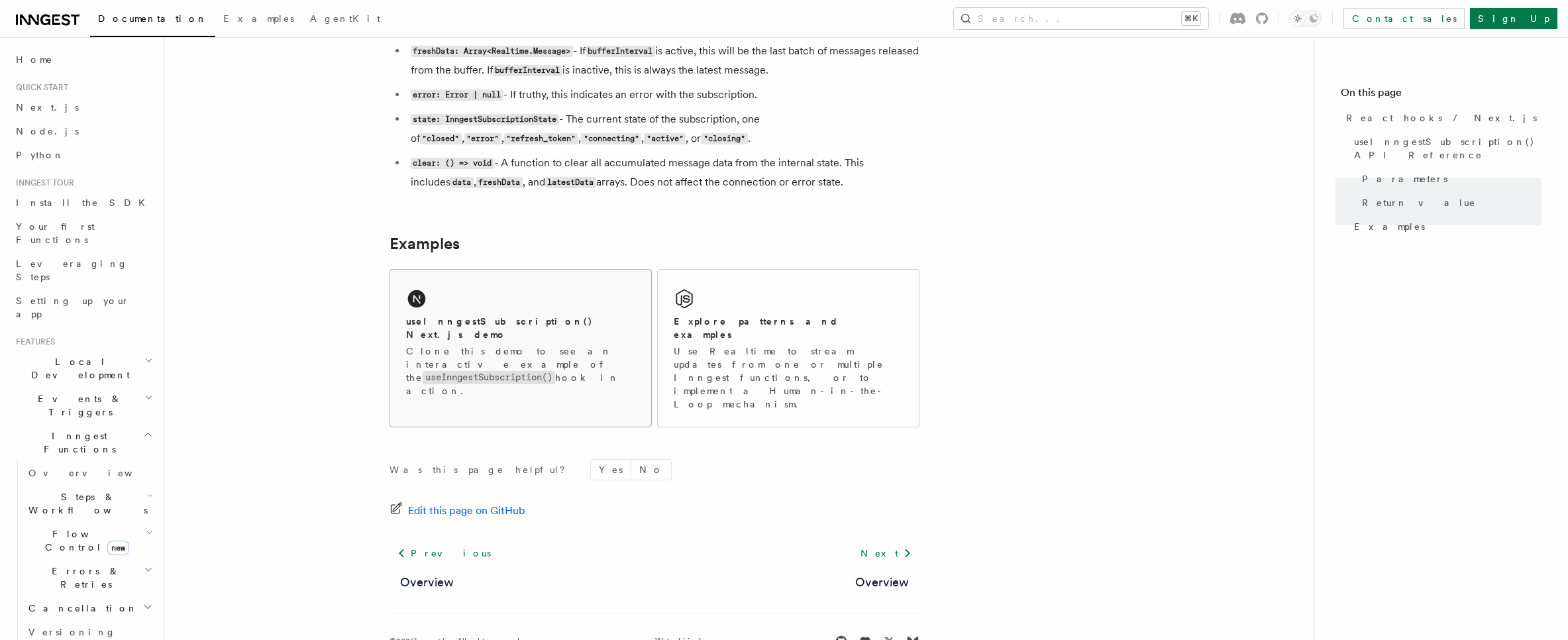
click at [567, 311] on div "useInngestSubscription() Next.js demo Clone this demo to see an interactive exa…" at bounding box center [520, 342] width 261 height 144
